Goal: Information Seeking & Learning: Learn about a topic

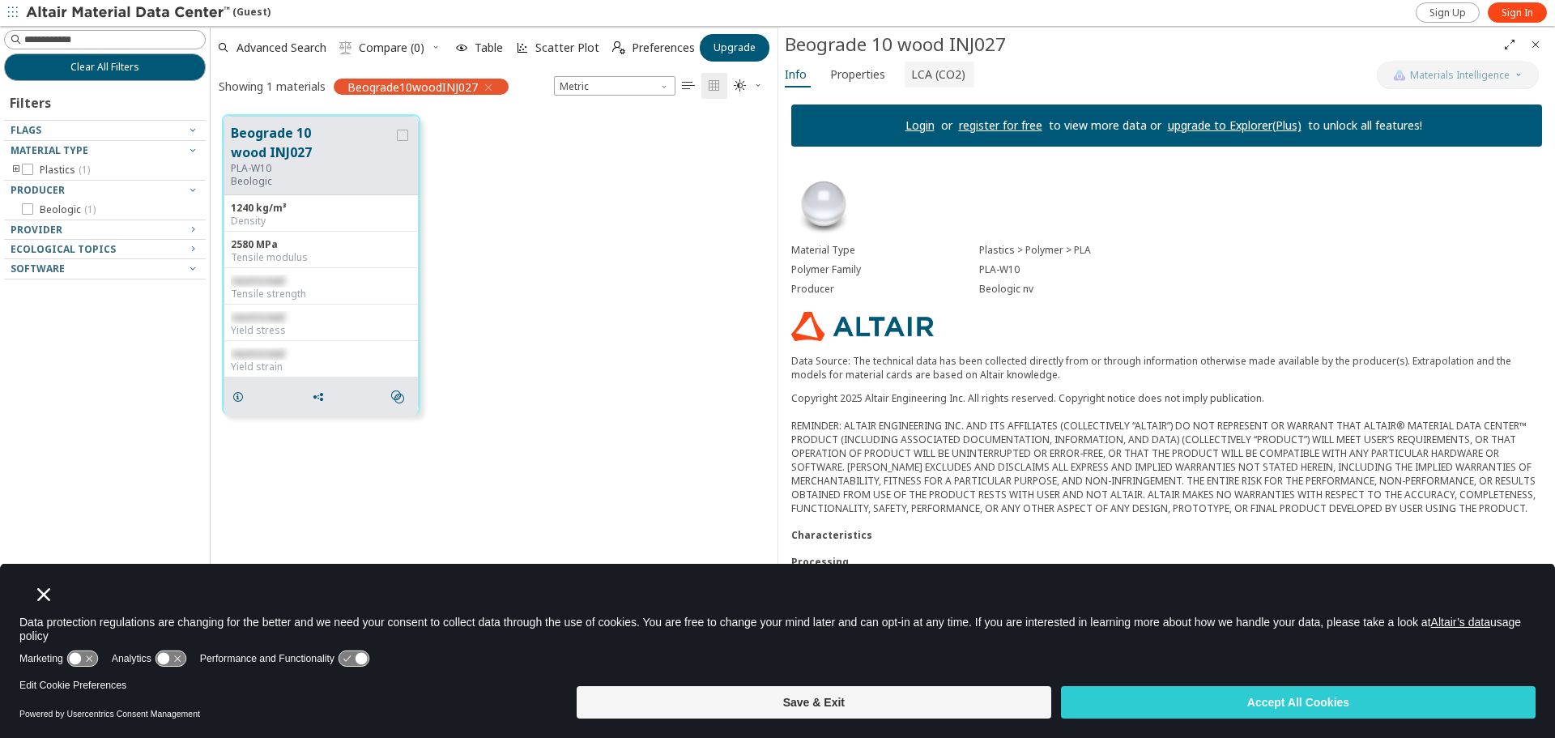
click at [942, 74] on span "LCA (CO2)" at bounding box center [938, 75] width 54 height 26
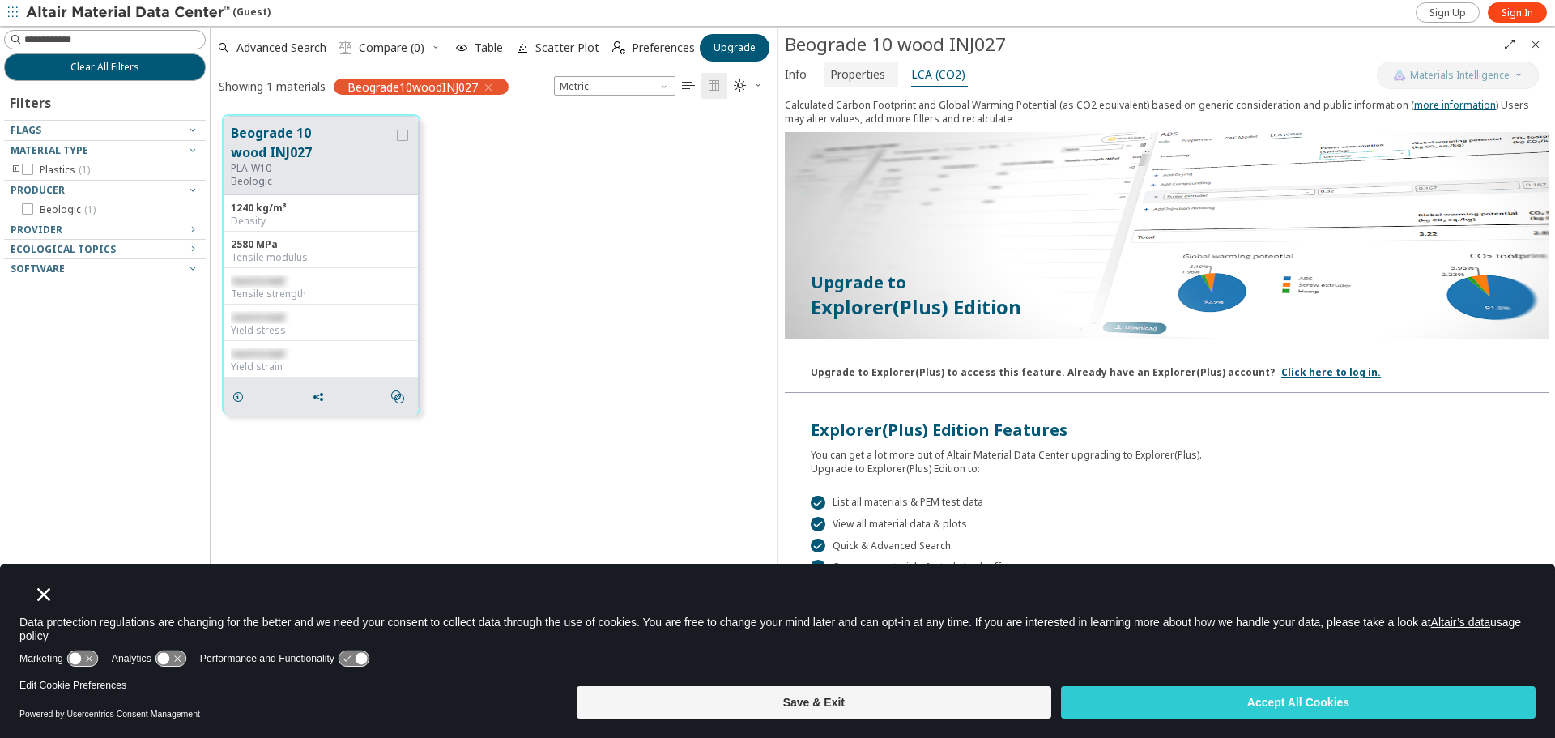
click at [866, 82] on span "Properties" at bounding box center [857, 75] width 55 height 26
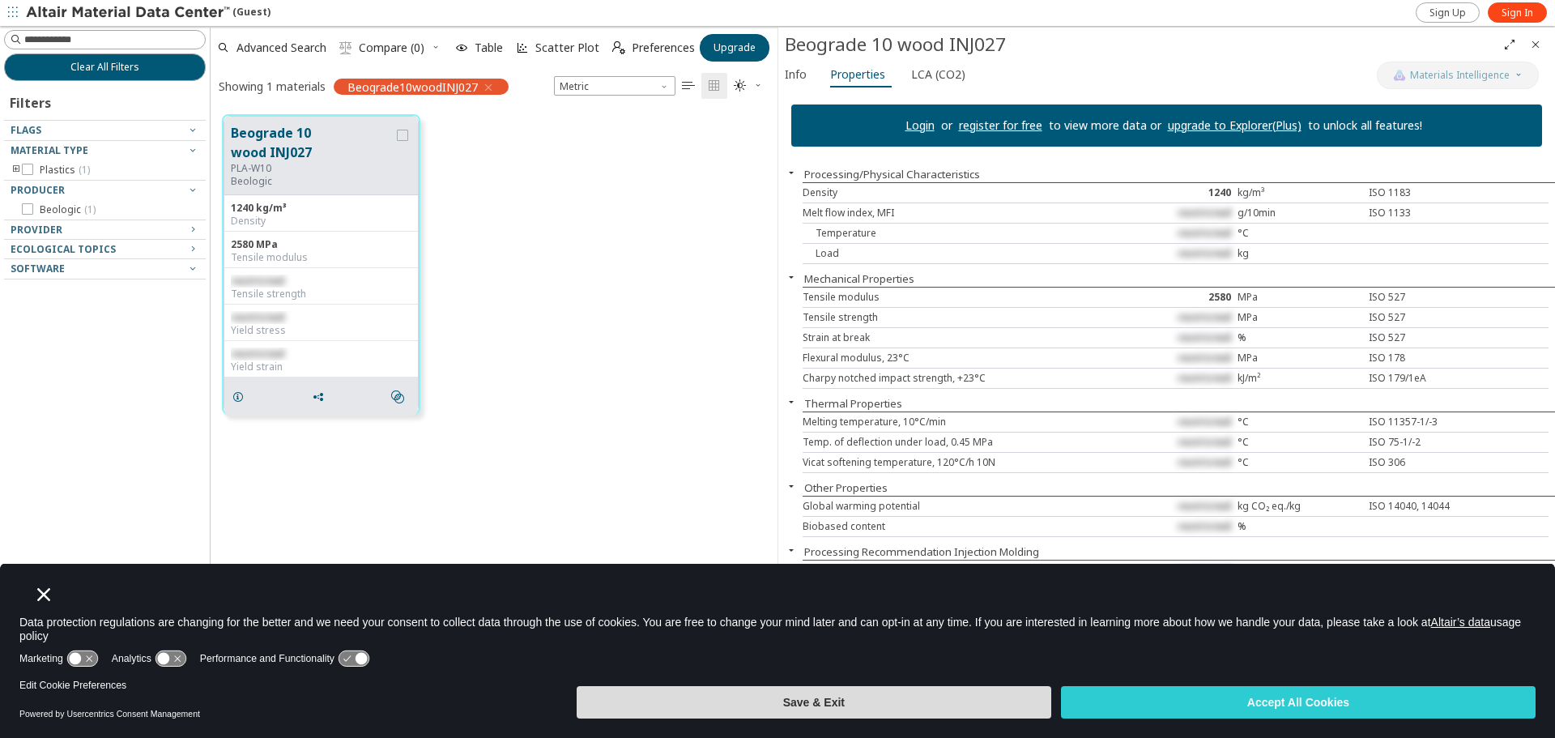
click at [992, 709] on button "Save & Exit" at bounding box center [814, 702] width 475 height 32
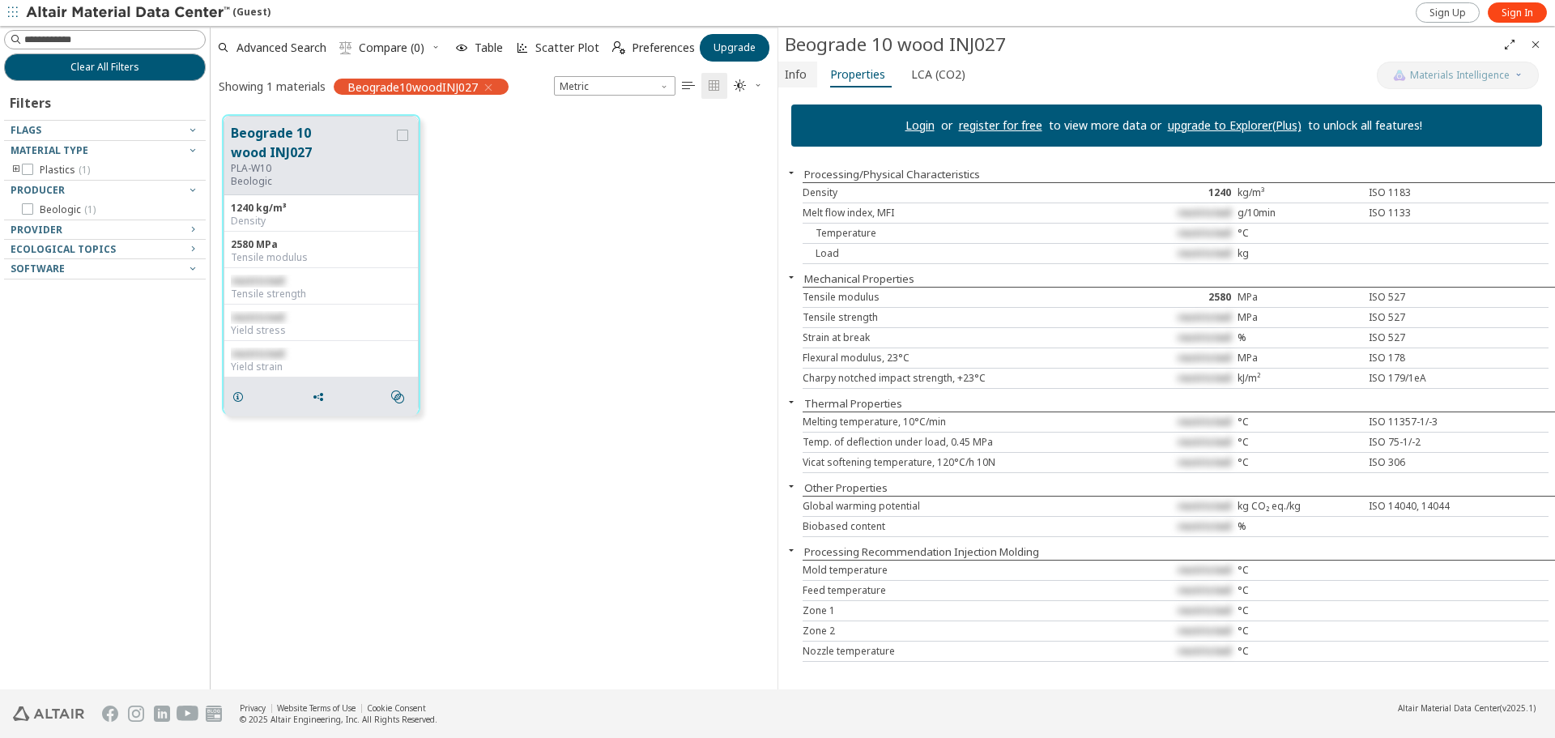
click at [803, 70] on span "Info" at bounding box center [796, 75] width 22 height 26
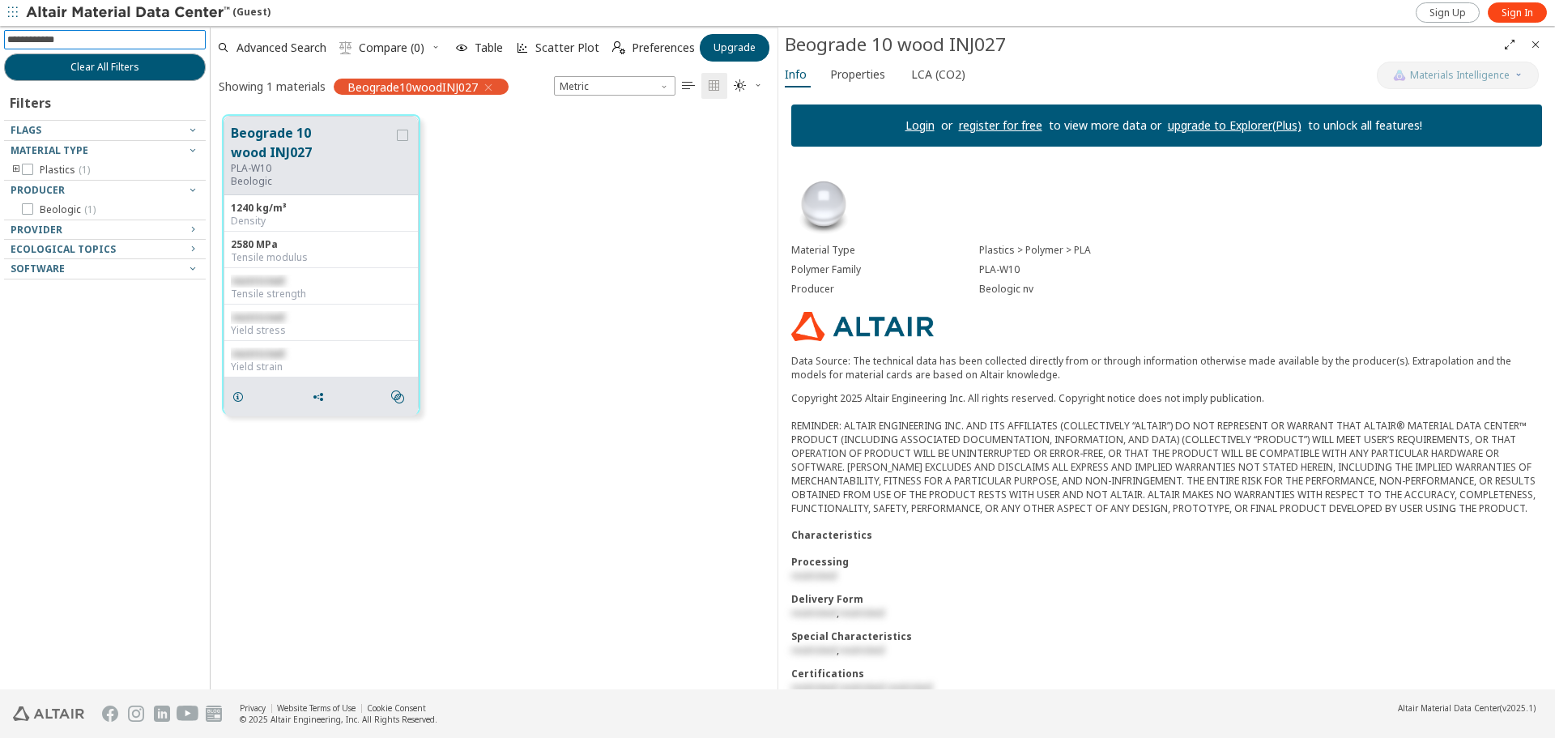
click at [103, 37] on input at bounding box center [106, 40] width 198 height 18
type input "********"
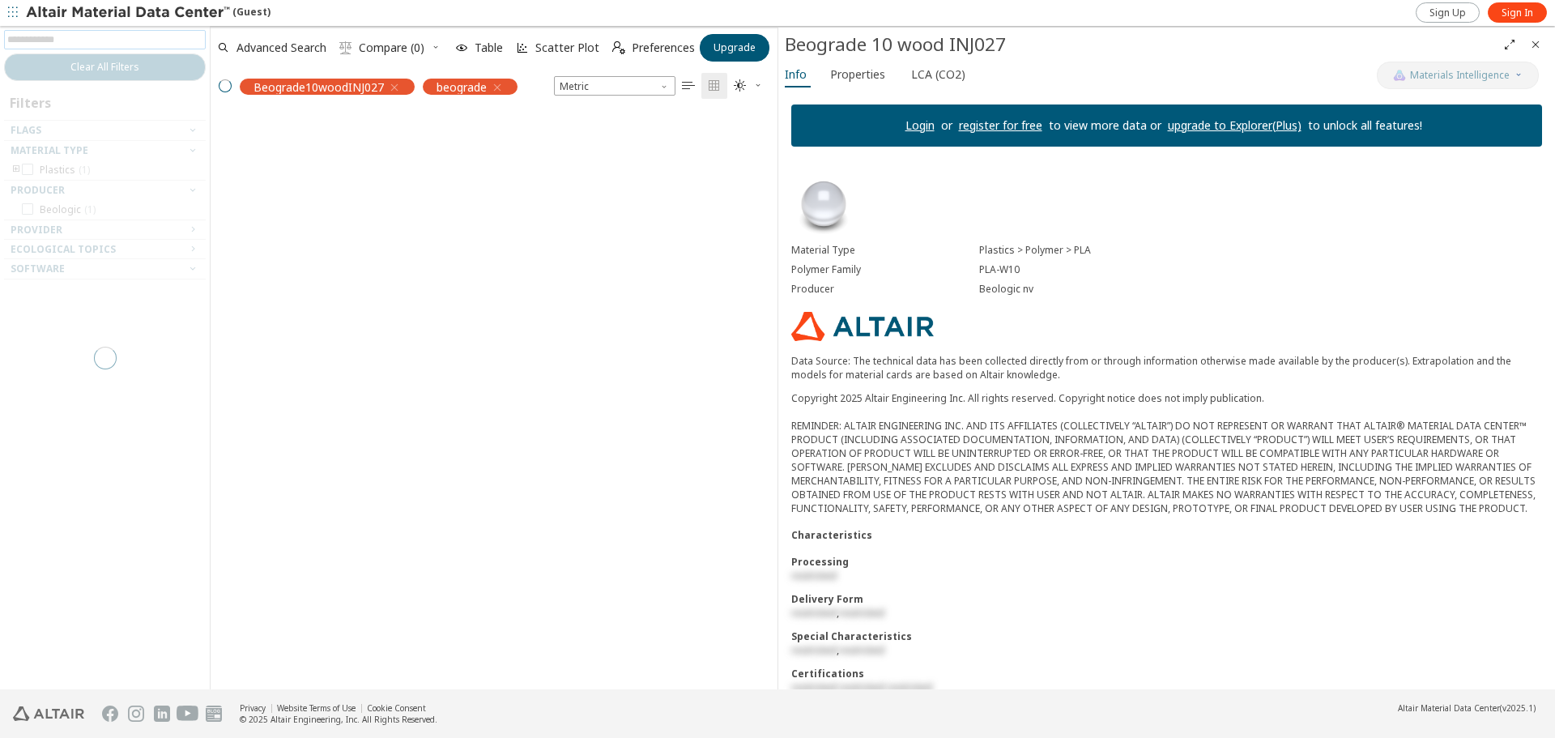
scroll to position [547, 553]
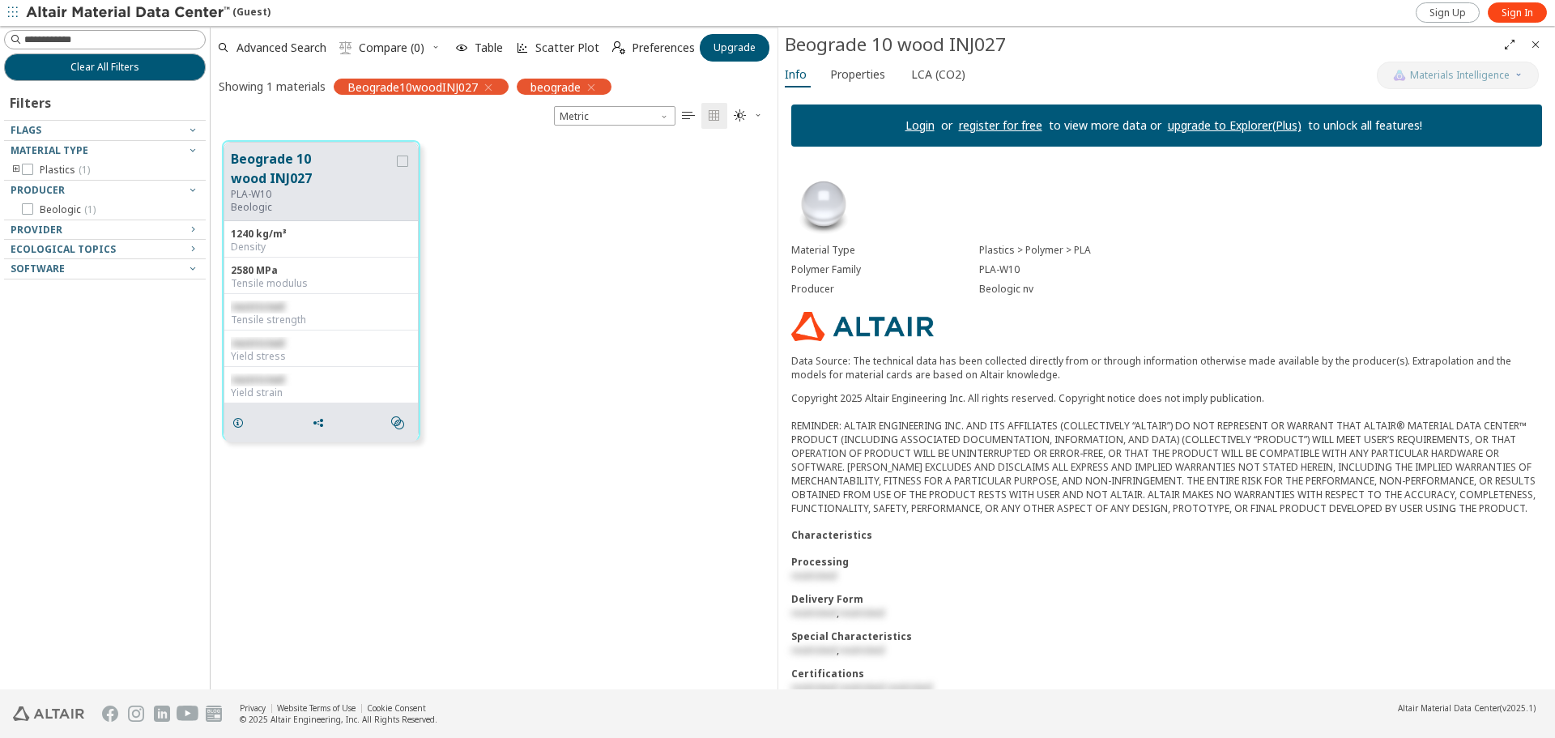
click at [488, 85] on icon "button" at bounding box center [488, 87] width 13 height 13
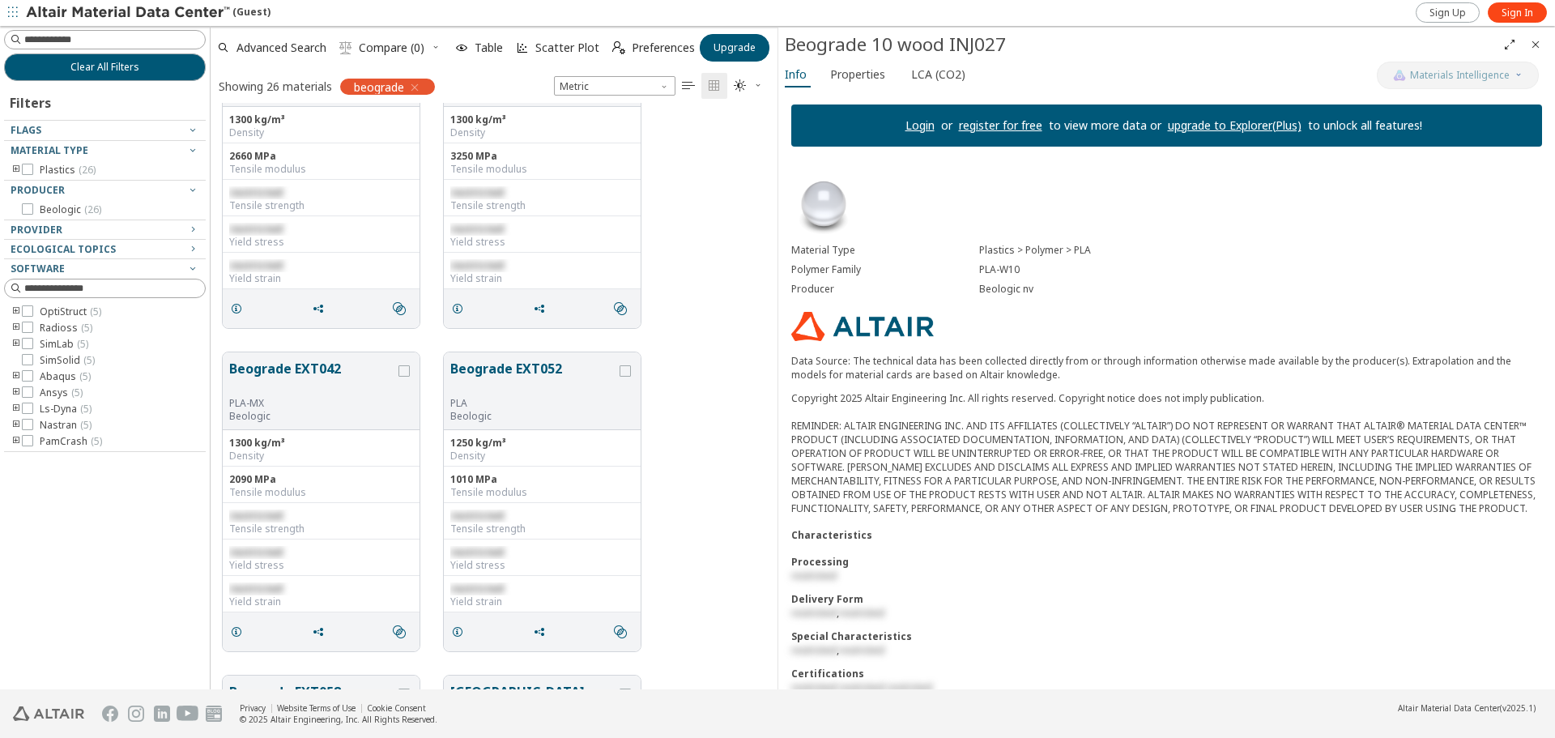
scroll to position [1620, 0]
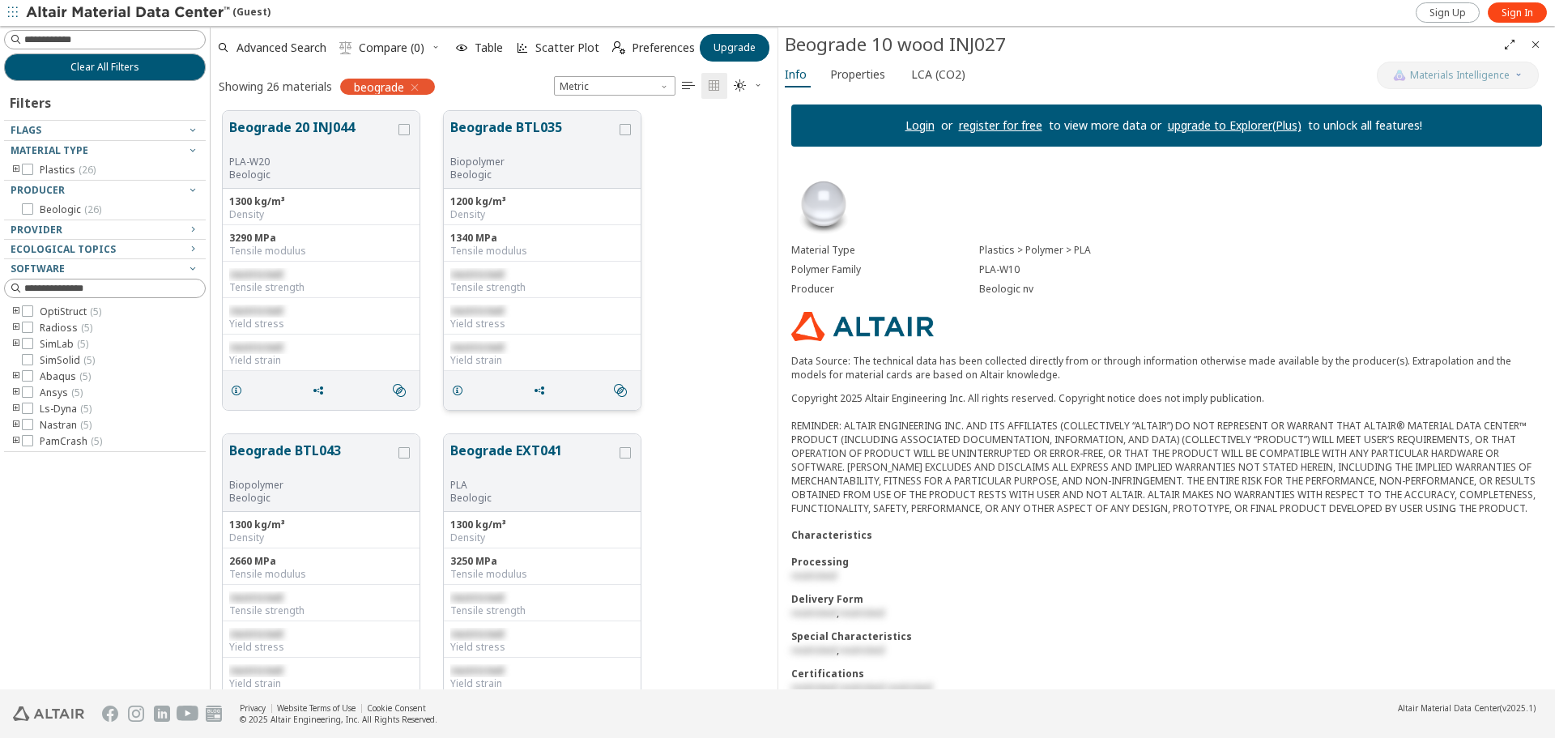
click at [521, 186] on div "Beograde BTL035 Biopolymer Beologic" at bounding box center [542, 150] width 197 height 78
click at [505, 153] on button "Beograde BTL035" at bounding box center [533, 136] width 166 height 38
